Goal: Find specific page/section: Find specific page/section

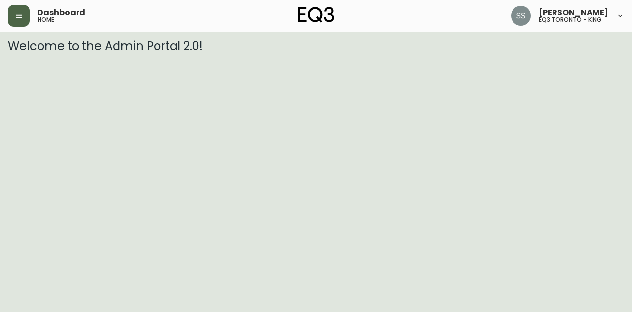
click at [13, 13] on button "button" at bounding box center [19, 16] width 22 height 22
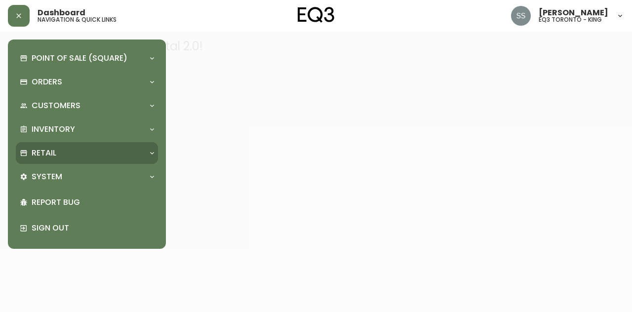
click at [91, 155] on div "Retail" at bounding box center [82, 153] width 124 height 11
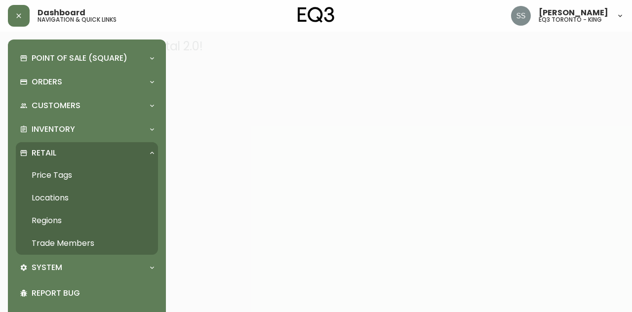
click at [76, 237] on link "Trade Members" at bounding box center [87, 243] width 142 height 23
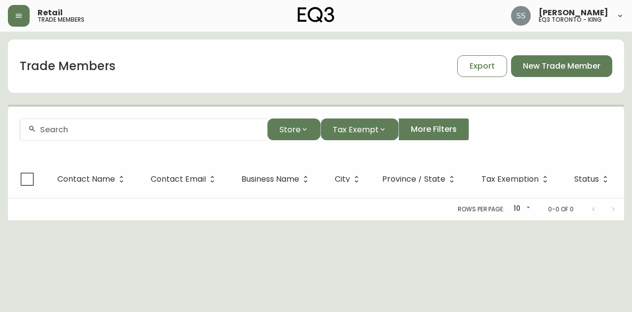
click at [131, 136] on div at bounding box center [143, 130] width 247 height 22
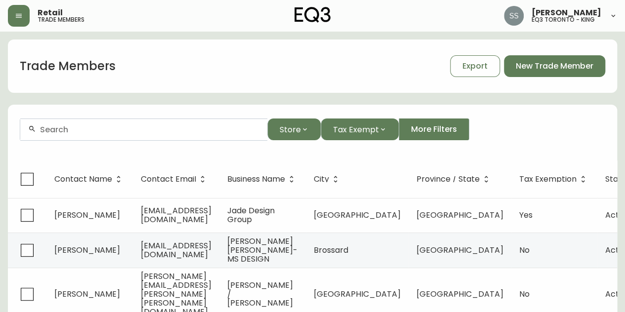
paste input "[EMAIL_ADDRESS][DOMAIN_NAME]"
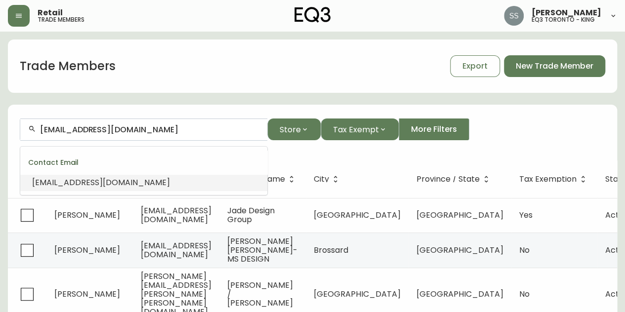
click at [158, 182] on li "[EMAIL_ADDRESS][DOMAIN_NAME]" at bounding box center [143, 182] width 247 height 17
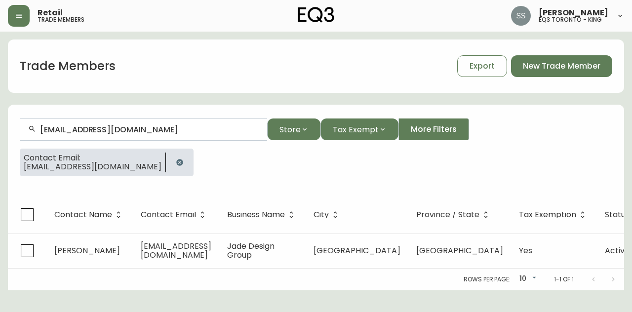
type input "[EMAIL_ADDRESS][DOMAIN_NAME]"
